Goal: Find specific page/section: Find specific page/section

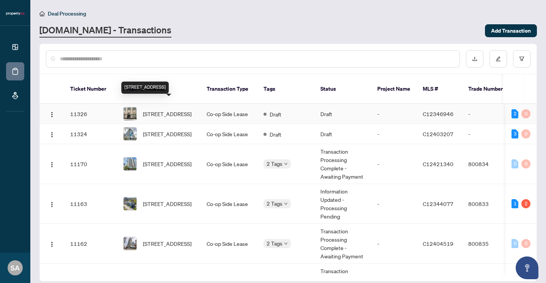
click at [153, 110] on span "[STREET_ADDRESS]" at bounding box center [167, 114] width 49 height 8
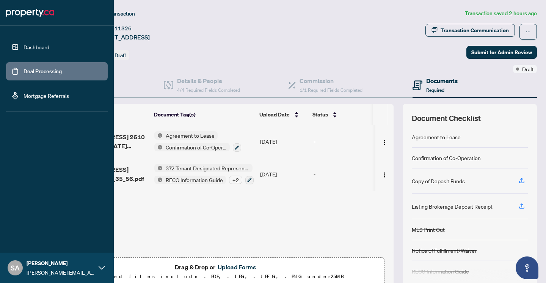
click at [24, 69] on link "Deal Processing" at bounding box center [43, 71] width 38 height 7
